Goal: Communication & Community: Answer question/provide support

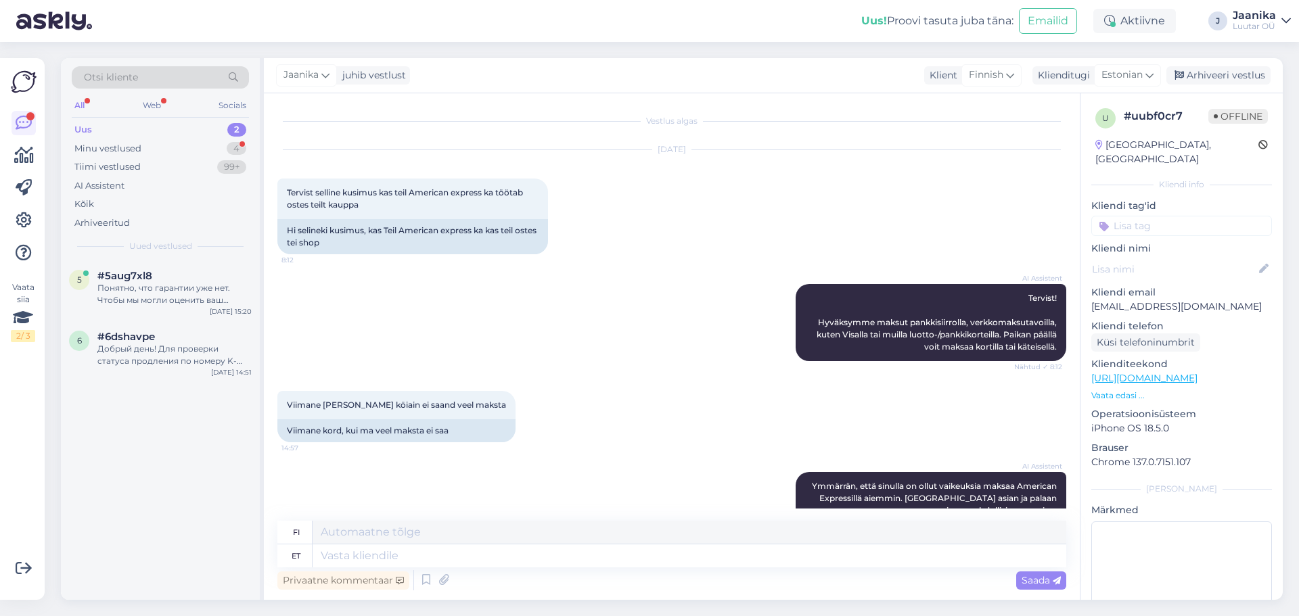
scroll to position [222, 0]
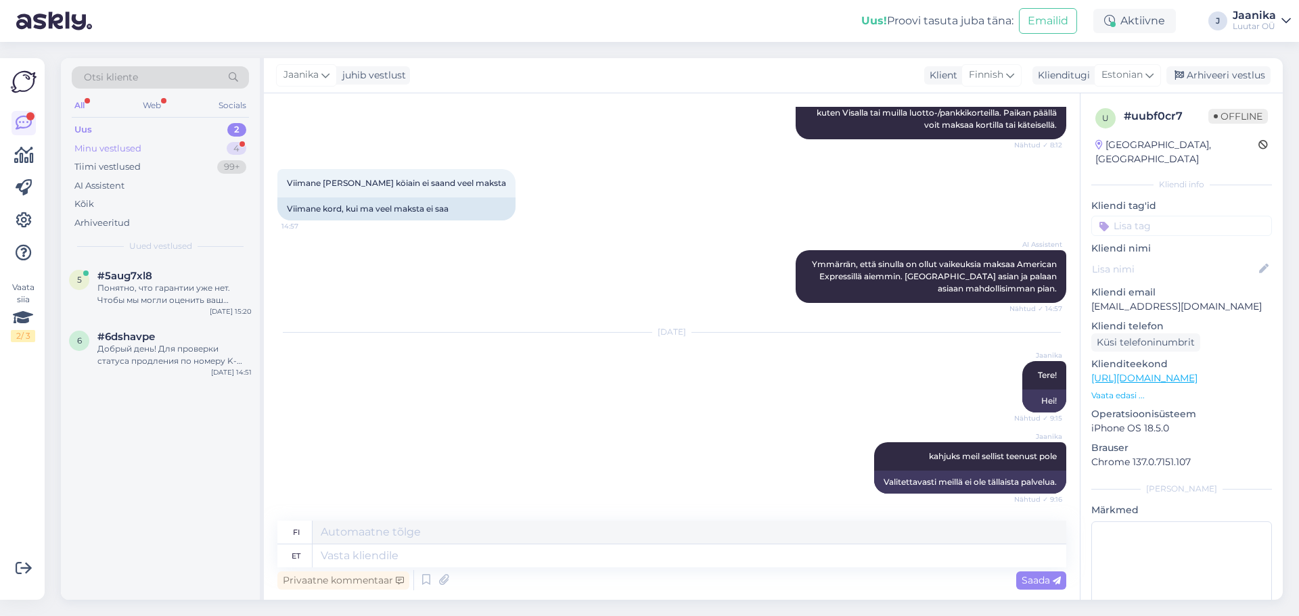
click at [102, 147] on div "Minu vestlused" at bounding box center [107, 149] width 67 height 14
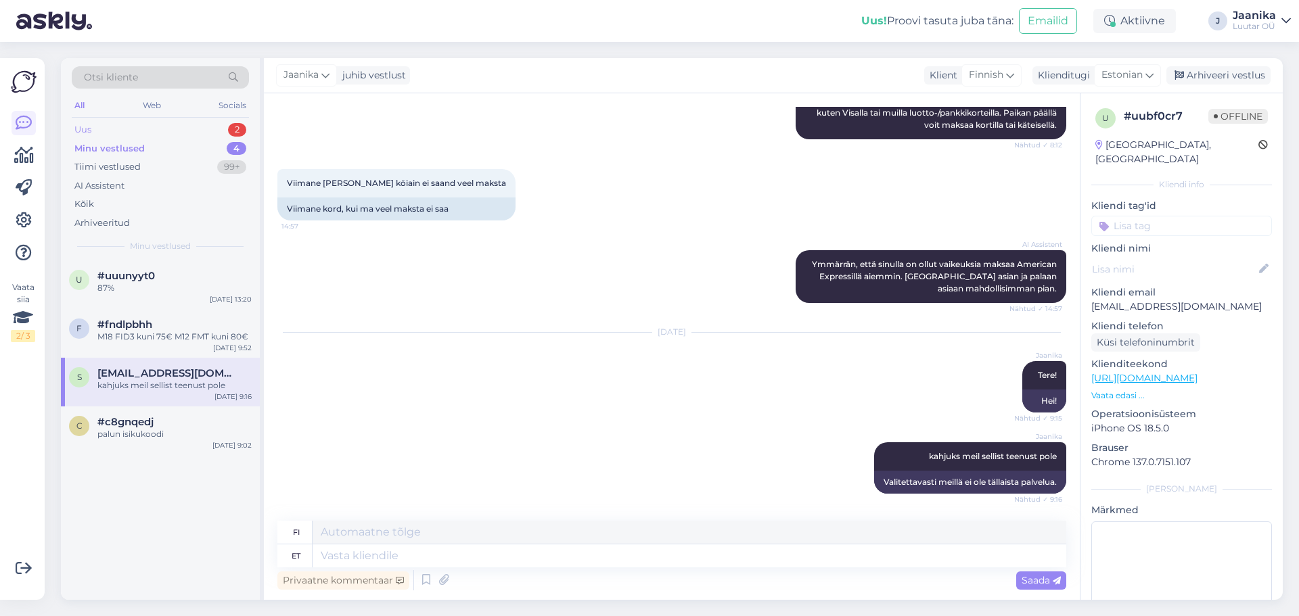
click at [103, 124] on div "Uus 2" at bounding box center [160, 129] width 177 height 19
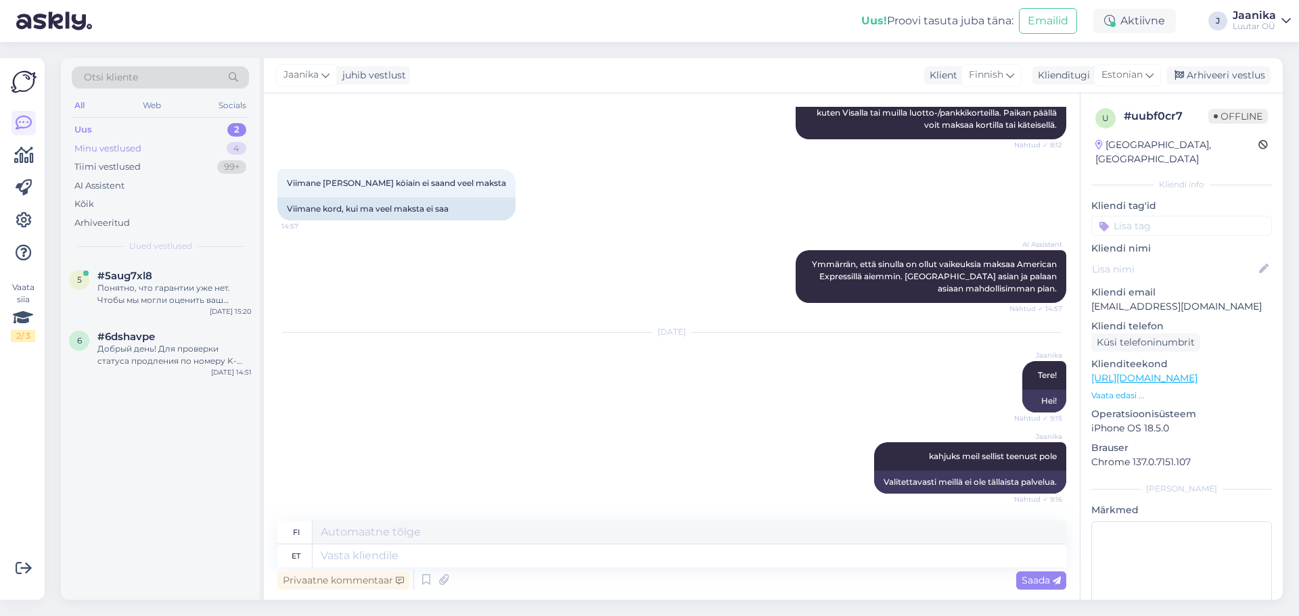
click at [114, 147] on div "Minu vestlused" at bounding box center [107, 149] width 67 height 14
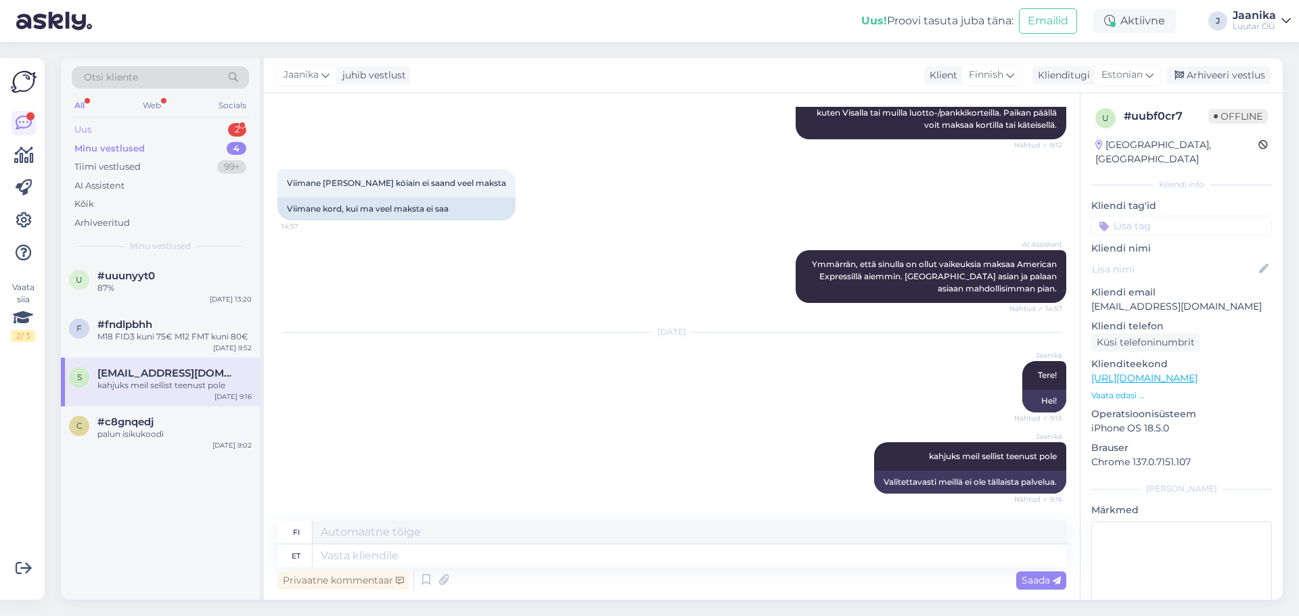
click at [88, 125] on div "Uus" at bounding box center [82, 130] width 17 height 14
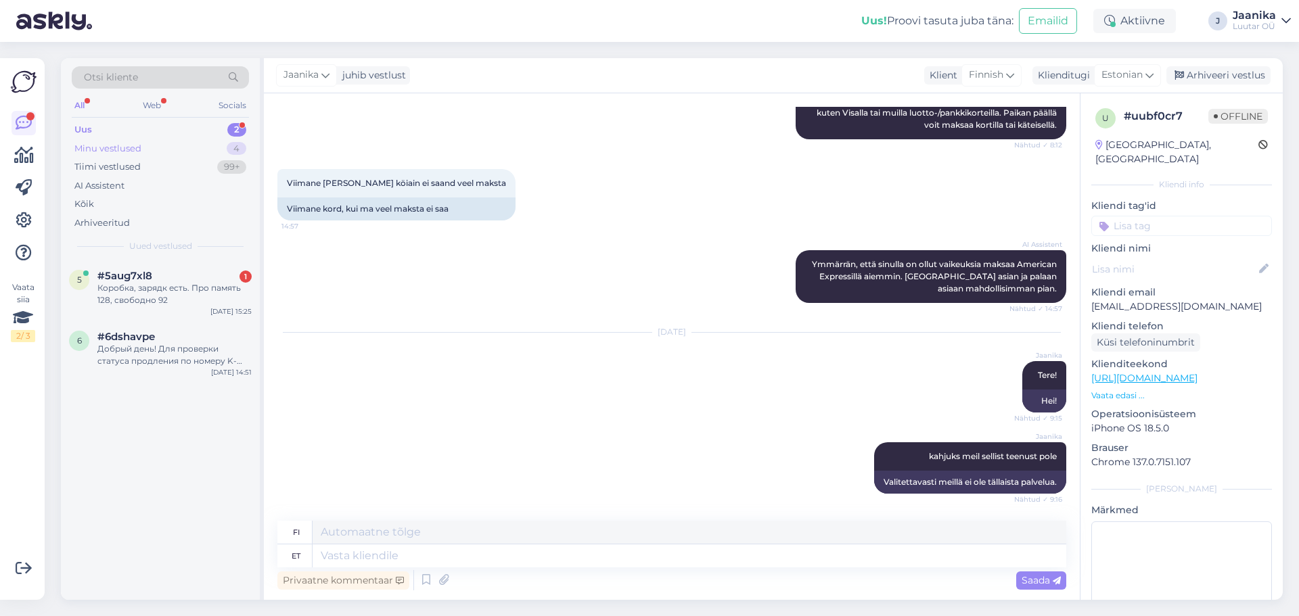
click at [112, 155] on div "Minu vestlused 4" at bounding box center [160, 148] width 177 height 19
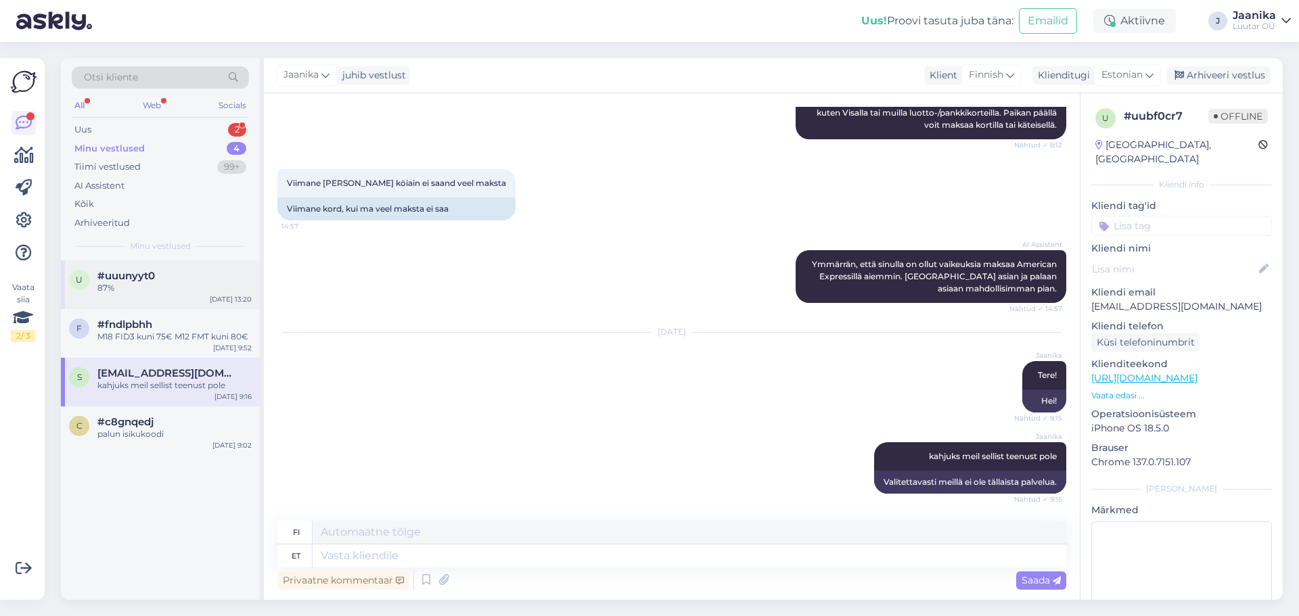
click at [152, 293] on div "87%" at bounding box center [174, 288] width 154 height 12
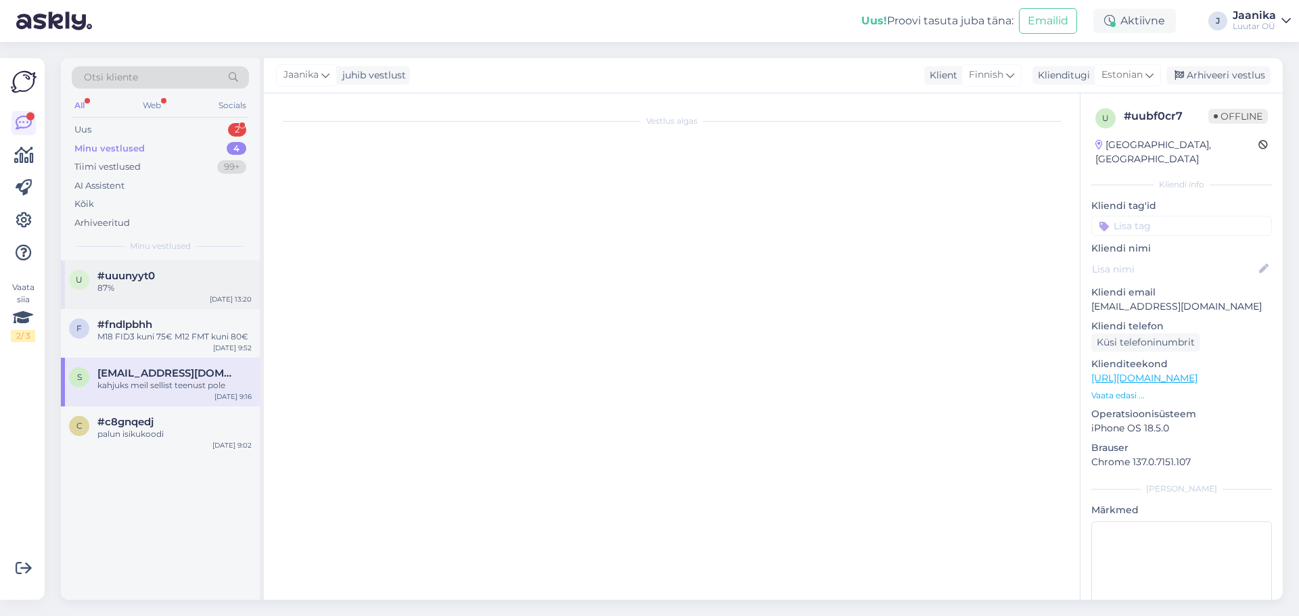
scroll to position [140, 0]
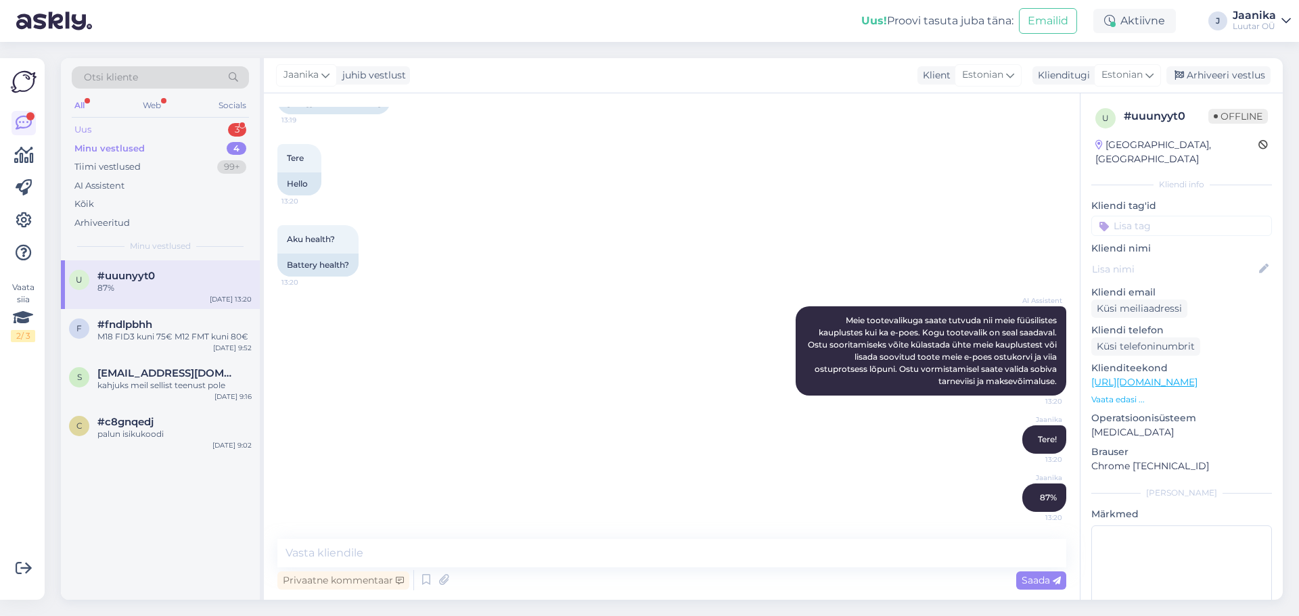
click at [108, 122] on div "Uus 3" at bounding box center [160, 129] width 177 height 19
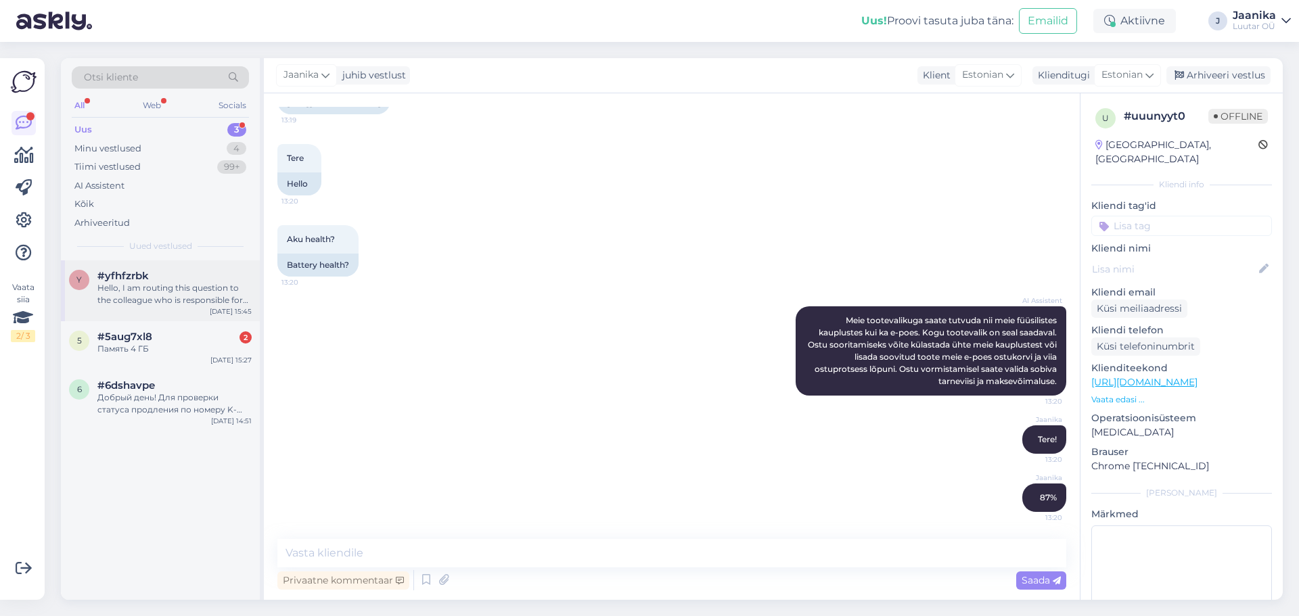
click at [126, 289] on div "Hello, I am routing this question to the colleague who is responsible for this …" at bounding box center [174, 294] width 154 height 24
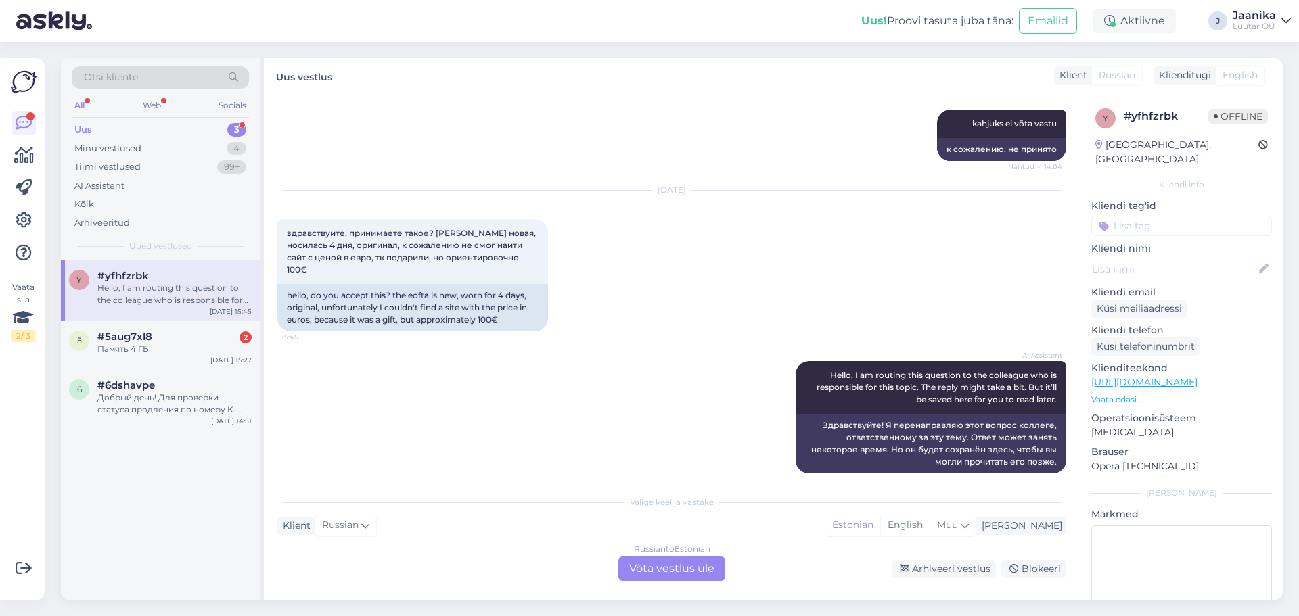
click at [674, 570] on div "Russian to Estonian Võta vestlus üle" at bounding box center [671, 569] width 107 height 24
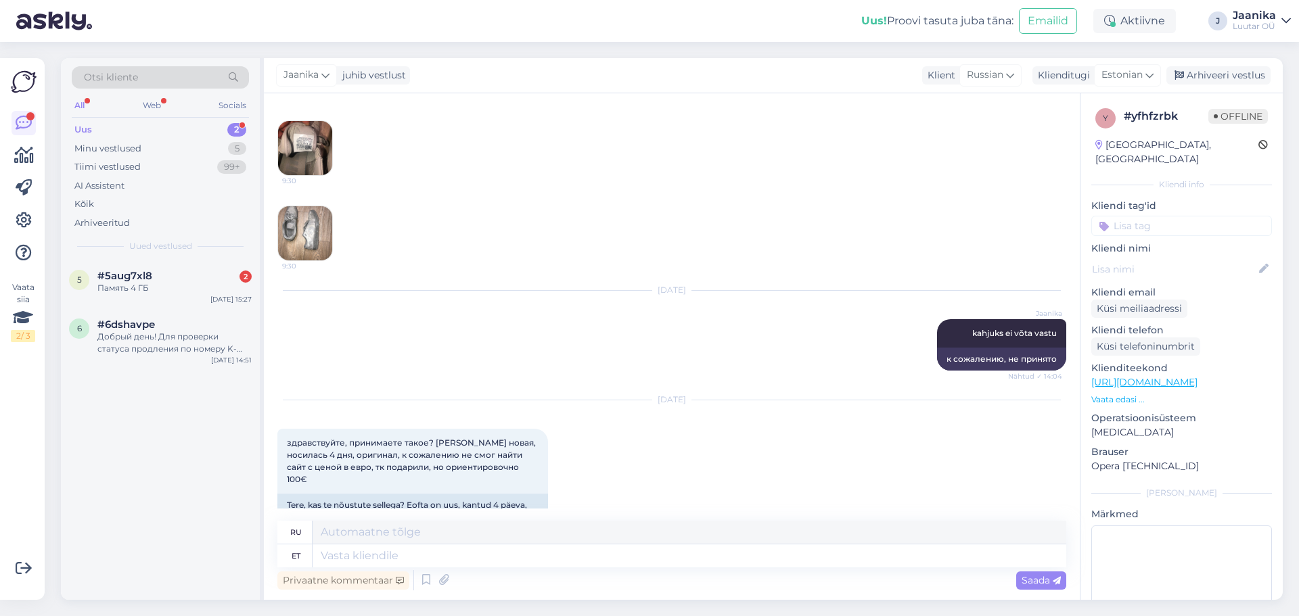
scroll to position [1219, 0]
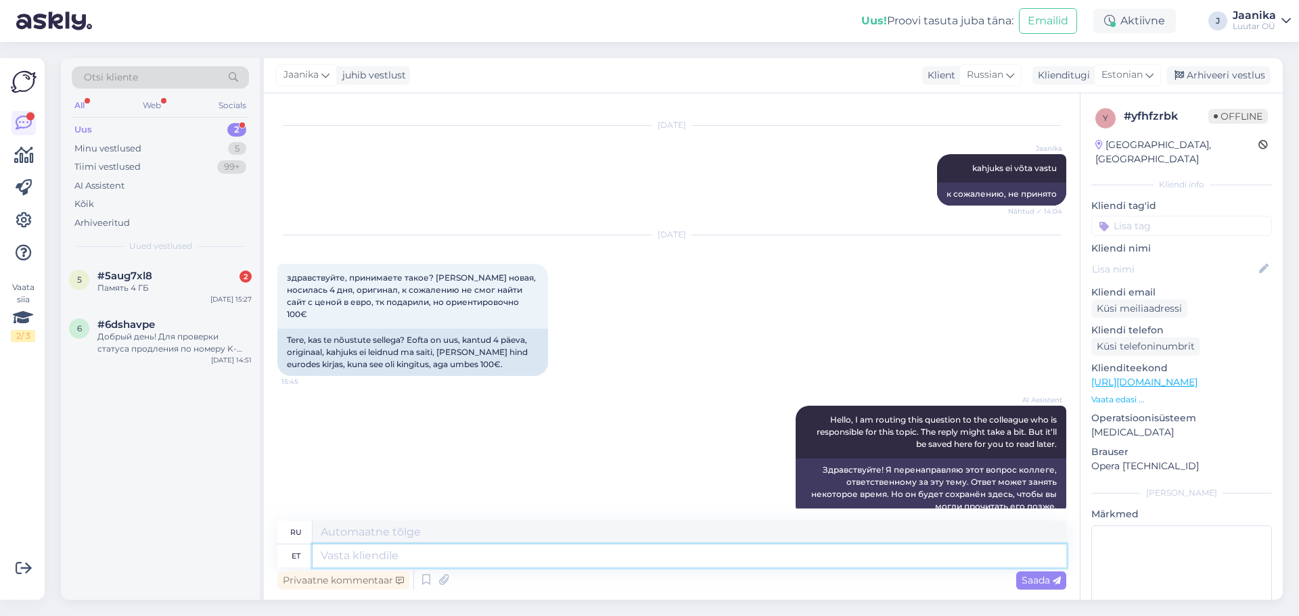
click at [493, 556] on textarea at bounding box center [688, 555] width 753 height 23
type textarea "Tere!"
type textarea "Привет!"
drag, startPoint x: 355, startPoint y: 561, endPoint x: 316, endPoint y: 559, distance: 39.3
click at [316, 559] on textarea "Tere!" at bounding box center [688, 555] width 753 height 23
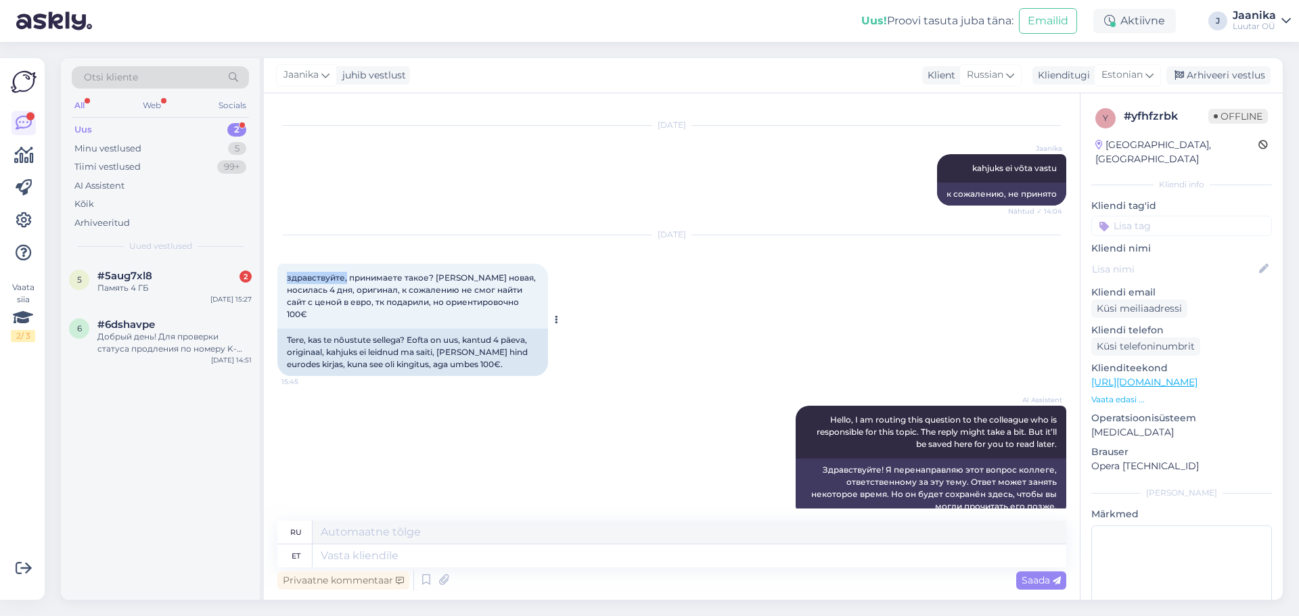
drag, startPoint x: 345, startPoint y: 264, endPoint x: 283, endPoint y: 266, distance: 61.6
click at [283, 266] on div "здравствуйте, принимаете такое? [PERSON_NAME] новая, носилась 4 дня, оригинал, …" at bounding box center [412, 296] width 271 height 65
copy span "здравствуйте,"
click at [379, 557] on textarea at bounding box center [688, 555] width 753 height 23
paste textarea "здравствуйте,"
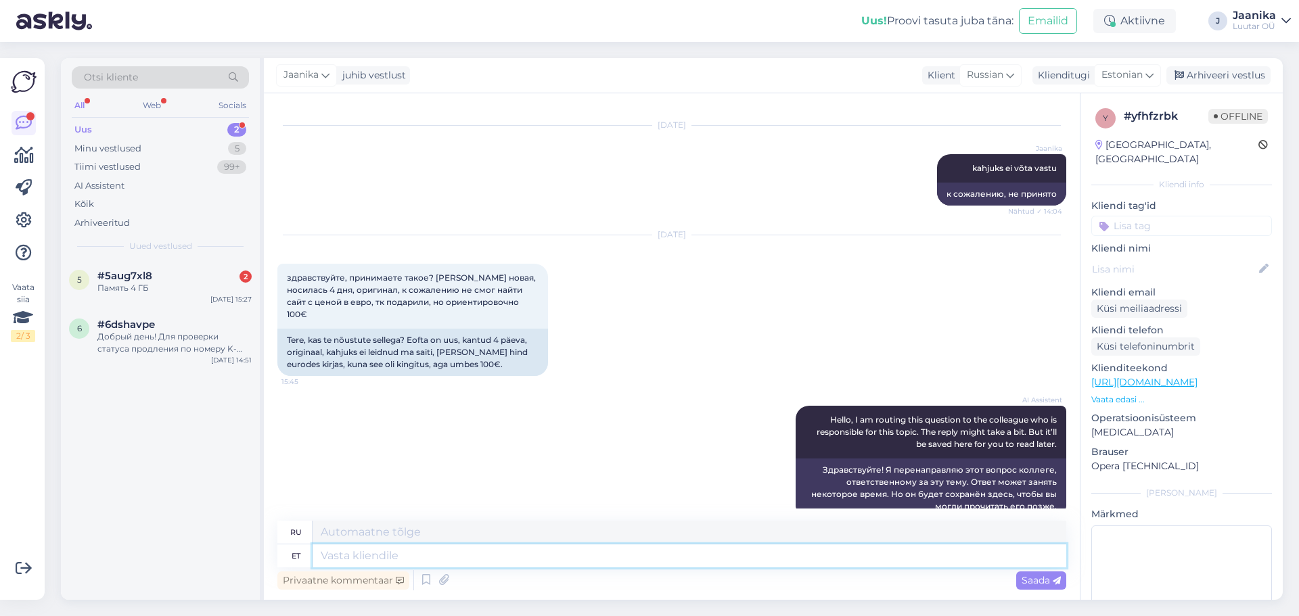
type textarea "здравствуйте,"
type textarea "Привет,"
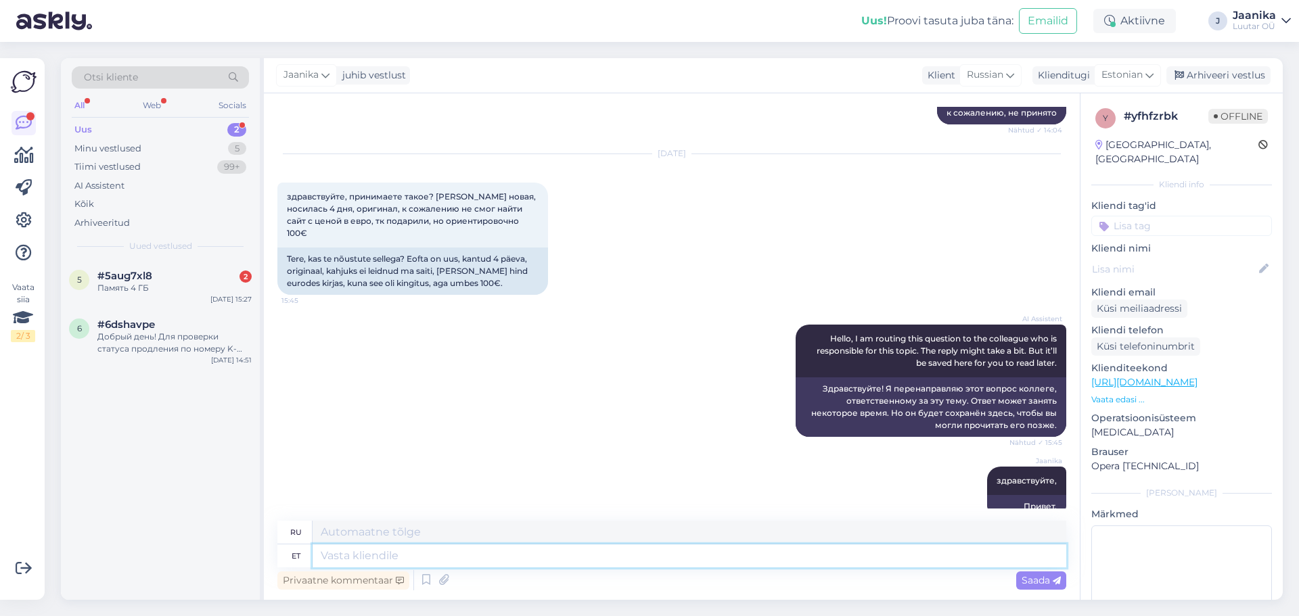
click at [352, 555] on textarea at bounding box center [688, 555] width 753 height 23
type textarea "mis"
type textarea "что"
type textarea "mis tootest t"
type textarea "какой продукт"
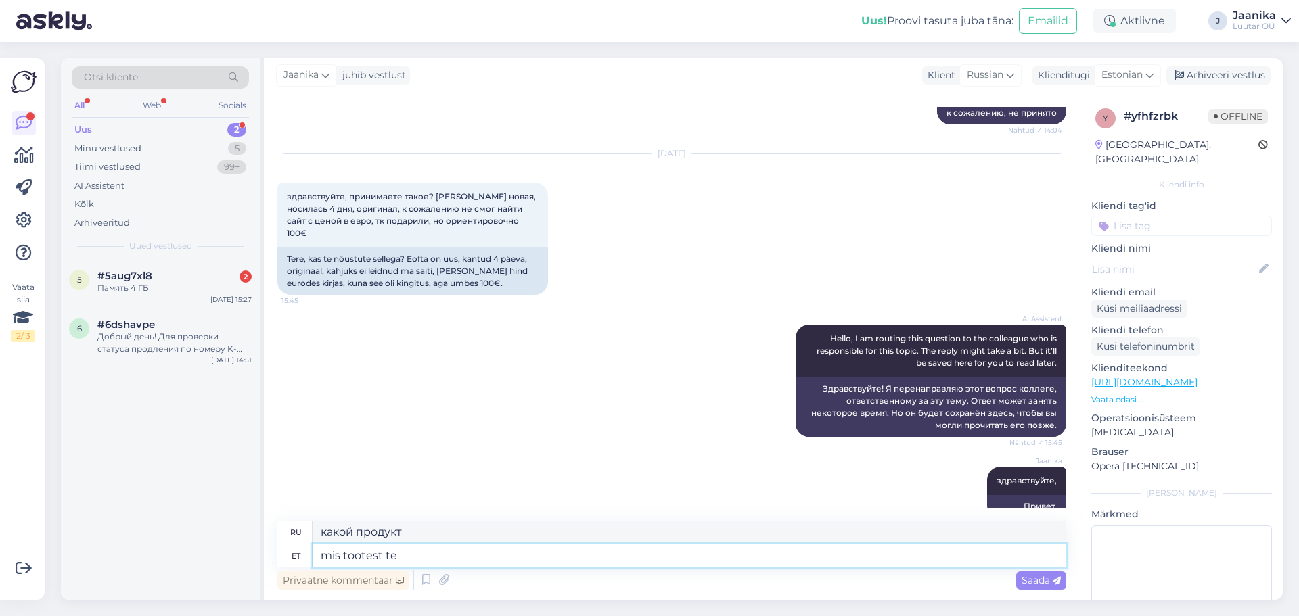
type textarea "mis tootest te r"
type textarea "Из какого продукта вы состоите?"
type textarea "mis tootest te räägite?"
type textarea "О каком продукте идет речь?"
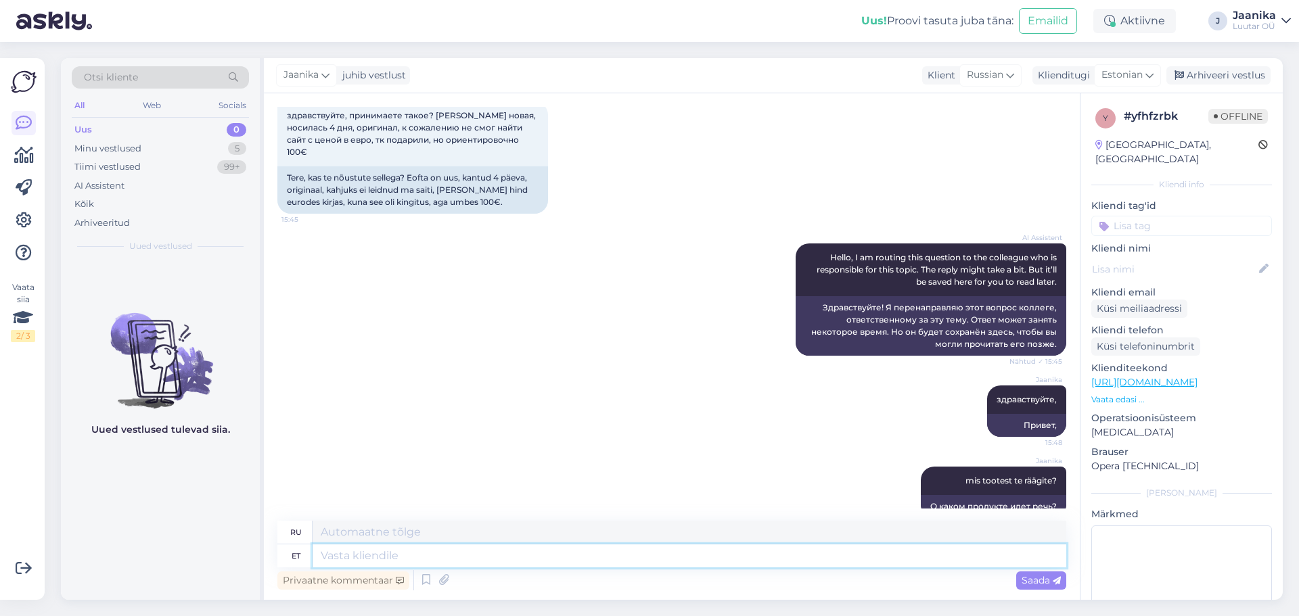
scroll to position [1178, 0]
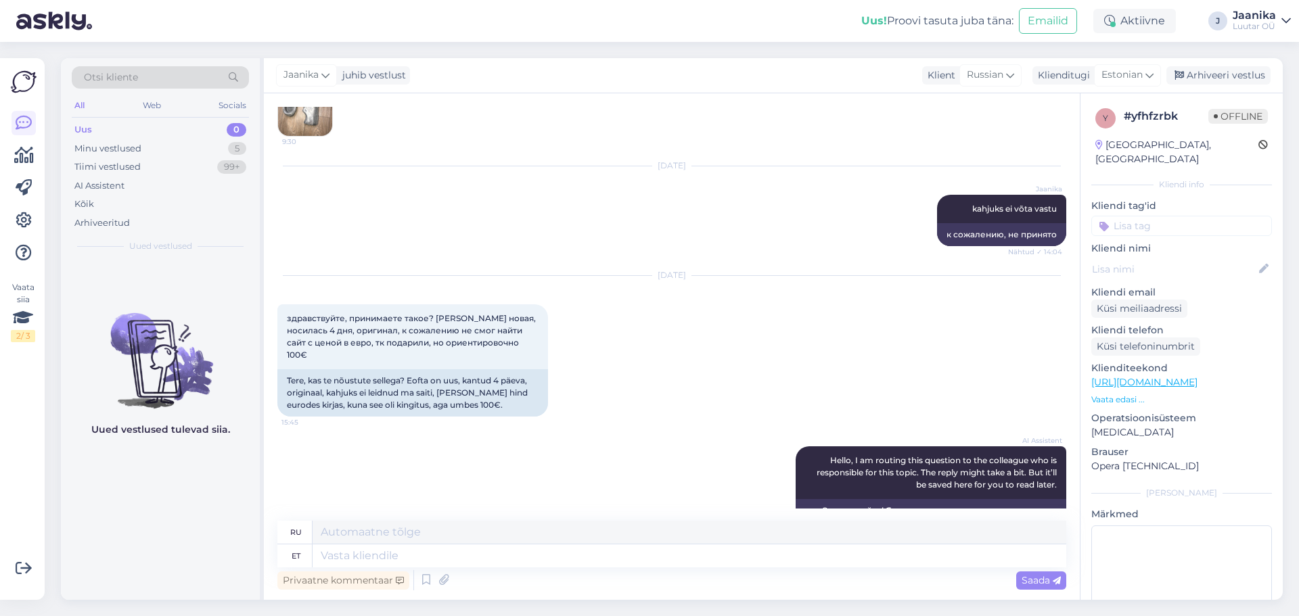
click at [100, 127] on div "Uus 0" at bounding box center [160, 129] width 177 height 19
click at [103, 149] on div "Minu vestlused" at bounding box center [107, 149] width 67 height 14
